Goal: Task Accomplishment & Management: Use online tool/utility

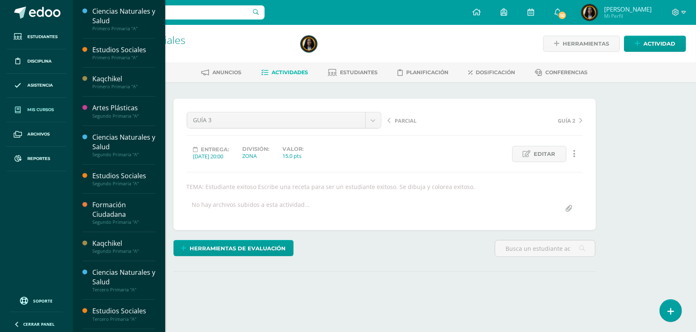
click at [48, 112] on span "Mis cursos" at bounding box center [40, 109] width 27 height 7
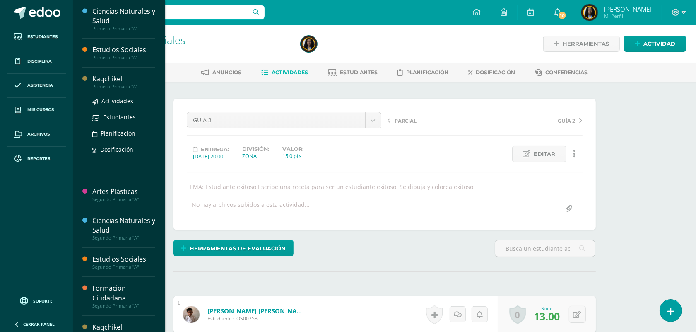
click at [113, 86] on div "Primero Primaria "A"" at bounding box center [123, 87] width 63 height 6
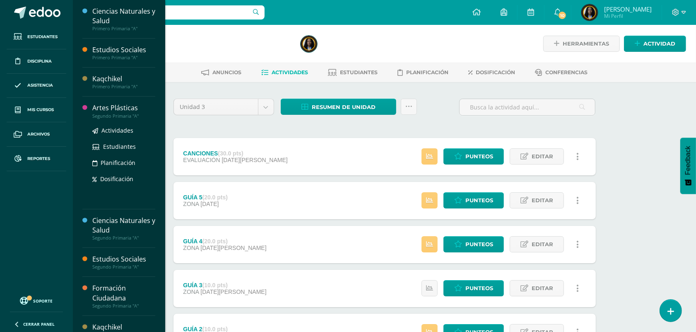
click at [112, 114] on div "Segundo Primaria "A"" at bounding box center [123, 116] width 63 height 6
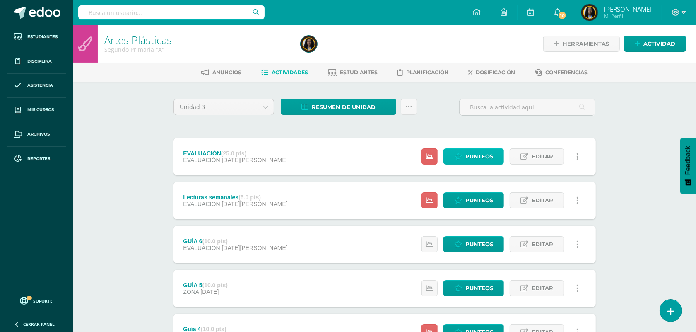
click at [488, 153] on span "Punteos" at bounding box center [479, 156] width 28 height 15
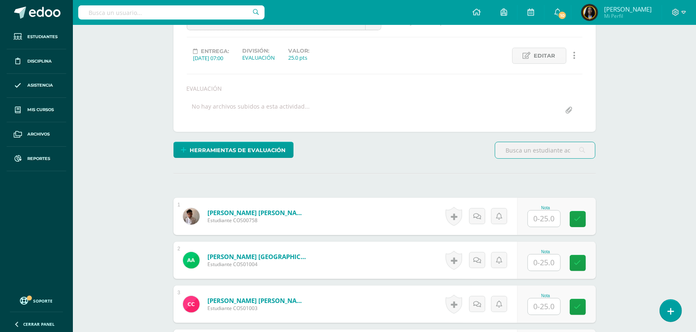
scroll to position [105, 0]
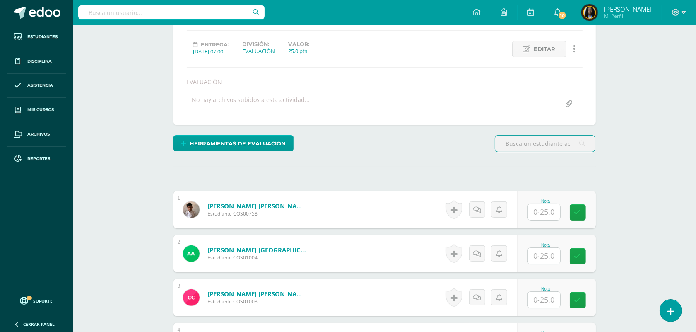
click at [535, 212] on input "text" at bounding box center [544, 212] width 32 height 16
